Goal: Task Accomplishment & Management: Manage account settings

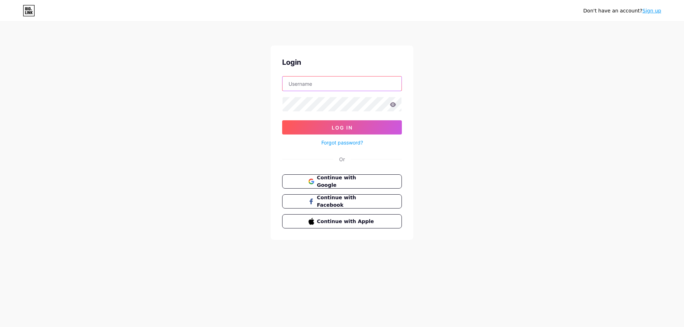
type input "[EMAIL_ADDRESS][DOMAIN_NAME]"
drag, startPoint x: 243, startPoint y: 48, endPoint x: 235, endPoint y: 46, distance: 8.7
click at [331, 129] on span "Log In" at bounding box center [341, 128] width 21 height 6
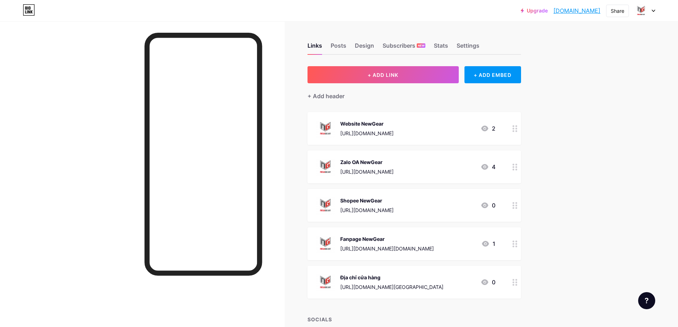
click at [434, 43] on div "Links Posts Design Subscribers NEW Stats Settings" at bounding box center [415, 42] width 214 height 25
click at [440, 43] on div "Stats" at bounding box center [441, 47] width 14 height 13
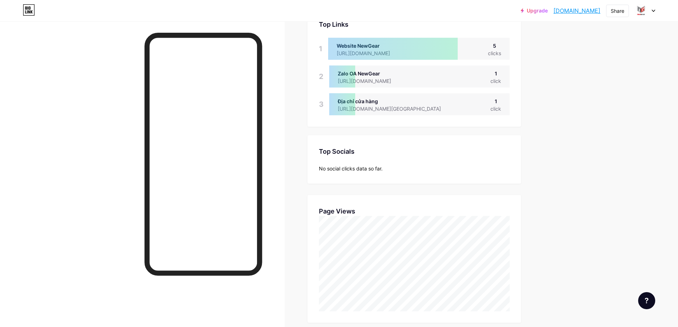
scroll to position [36, 0]
